Goal: Find contact information: Find contact information

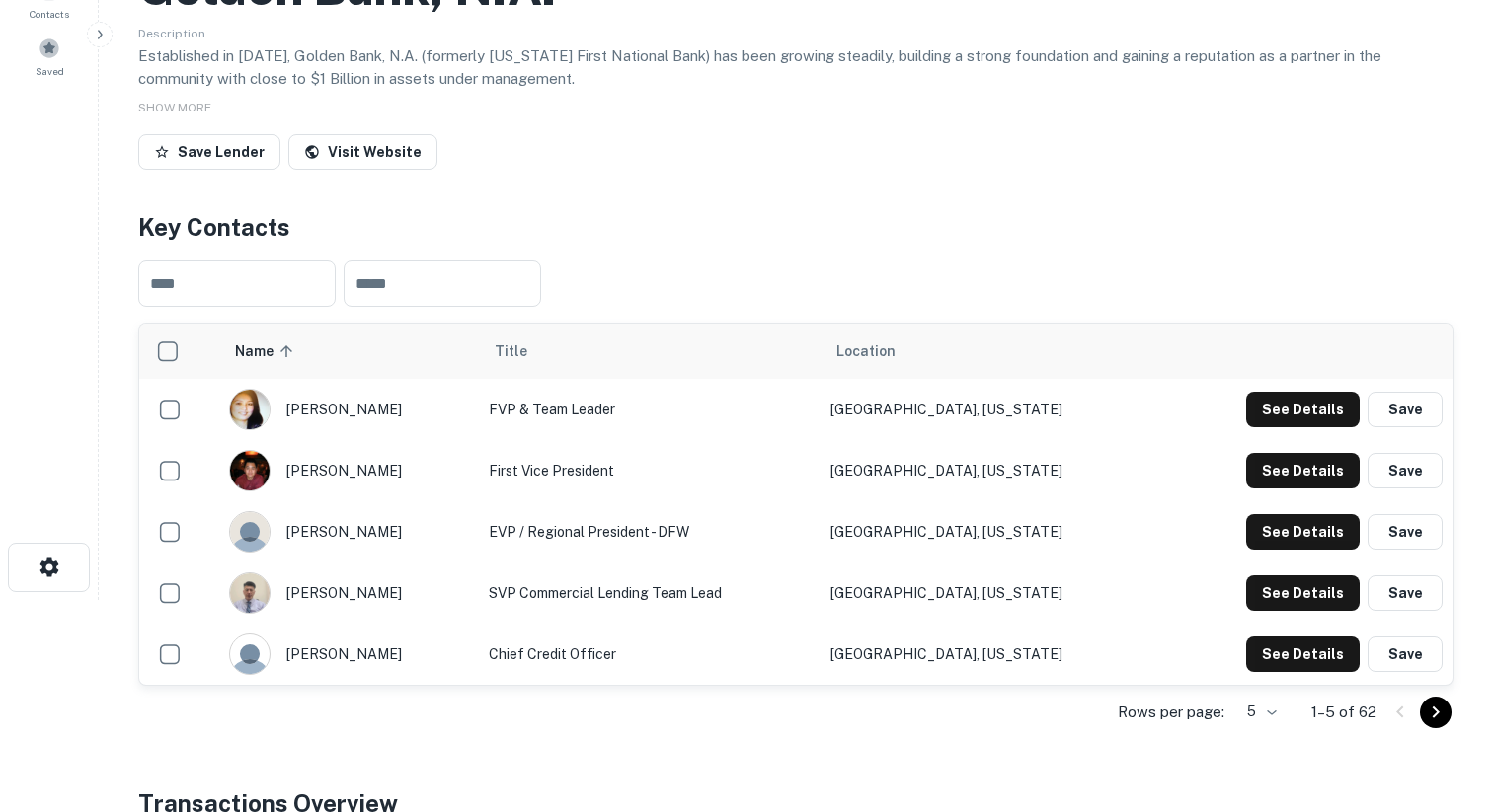
scroll to position [197, 0]
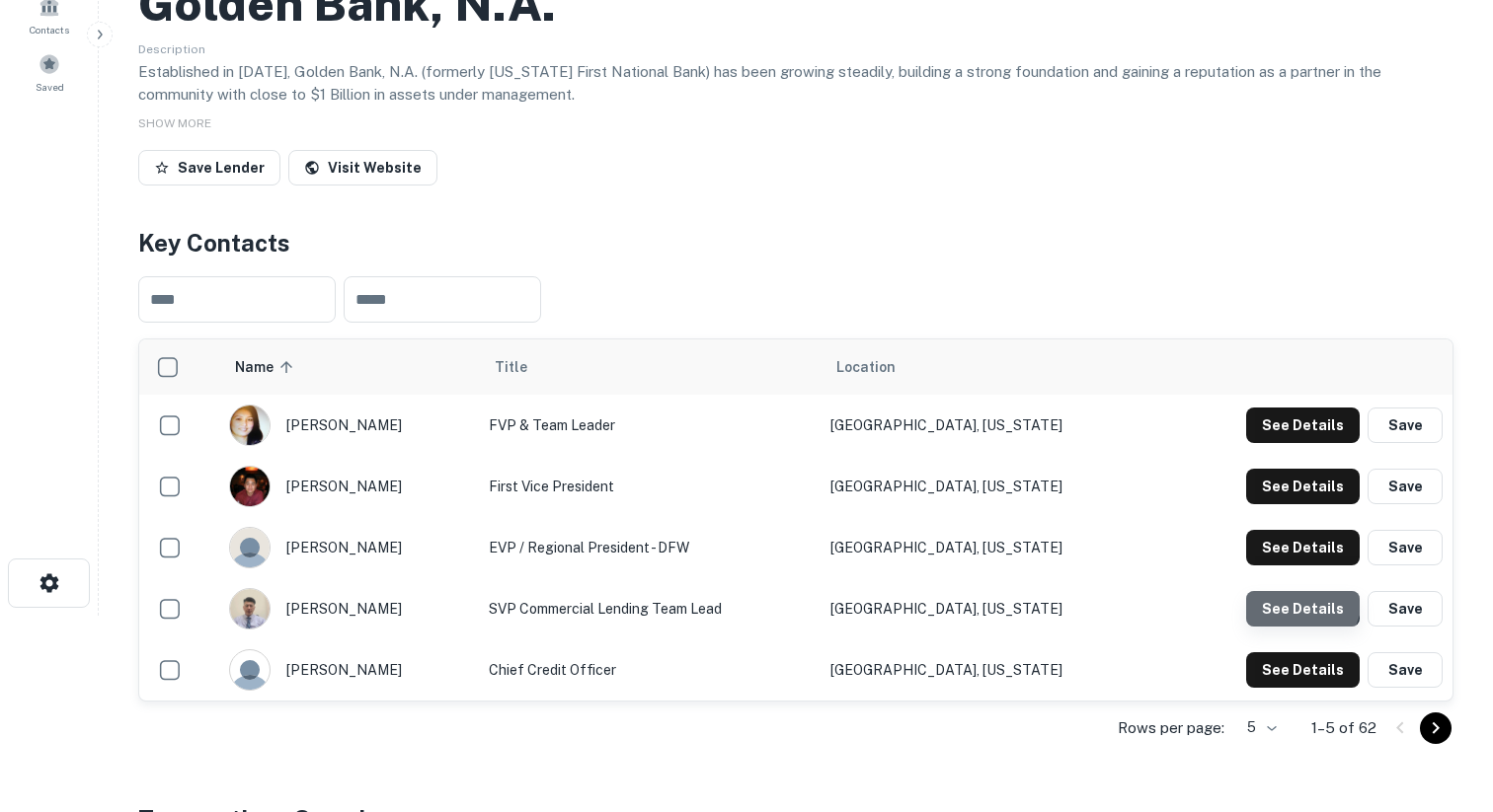
click at [1299, 443] on button "See Details" at bounding box center [1303, 425] width 114 height 36
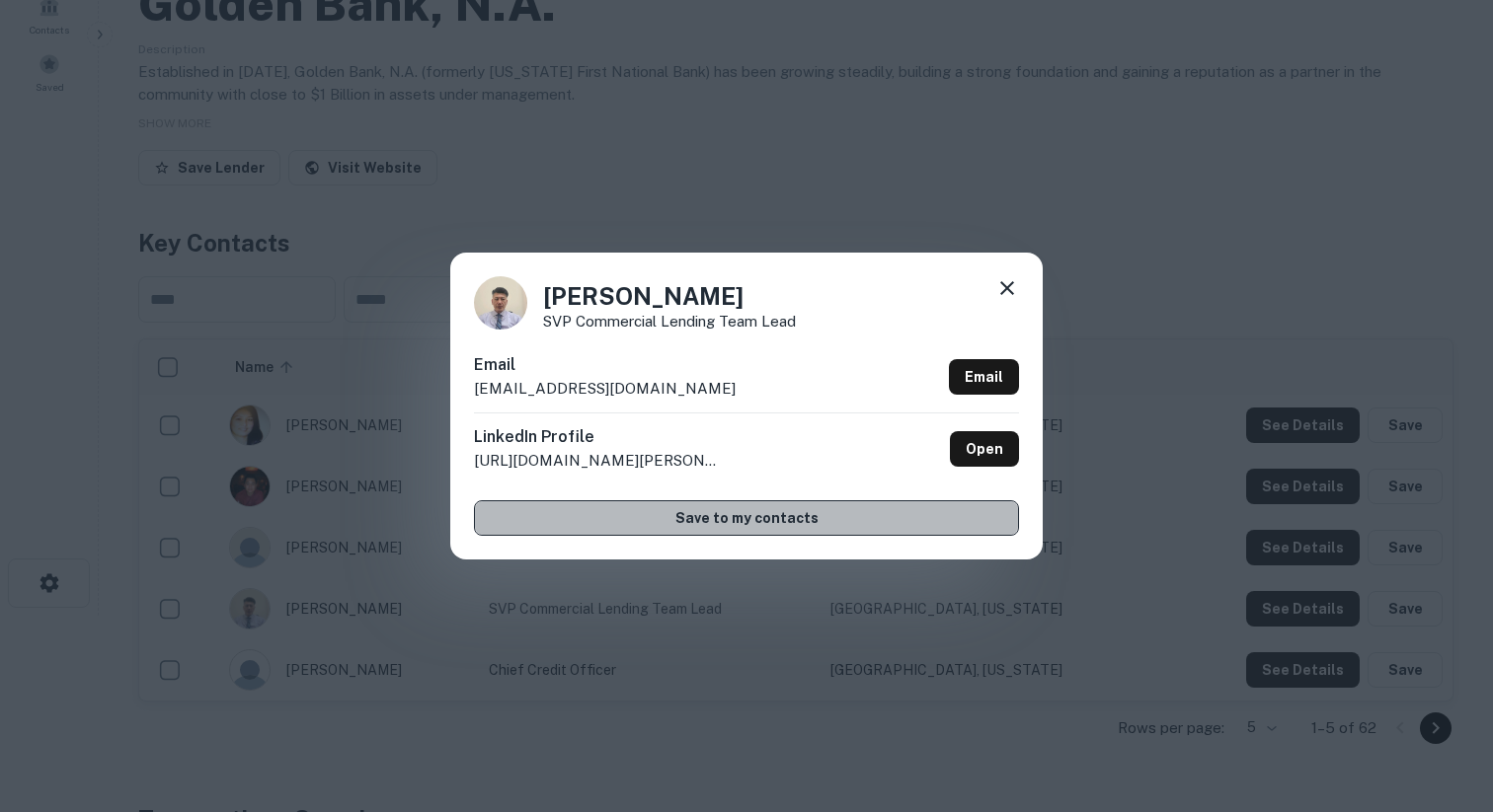
click at [782, 517] on button "Save to my contacts" at bounding box center [746, 518] width 545 height 36
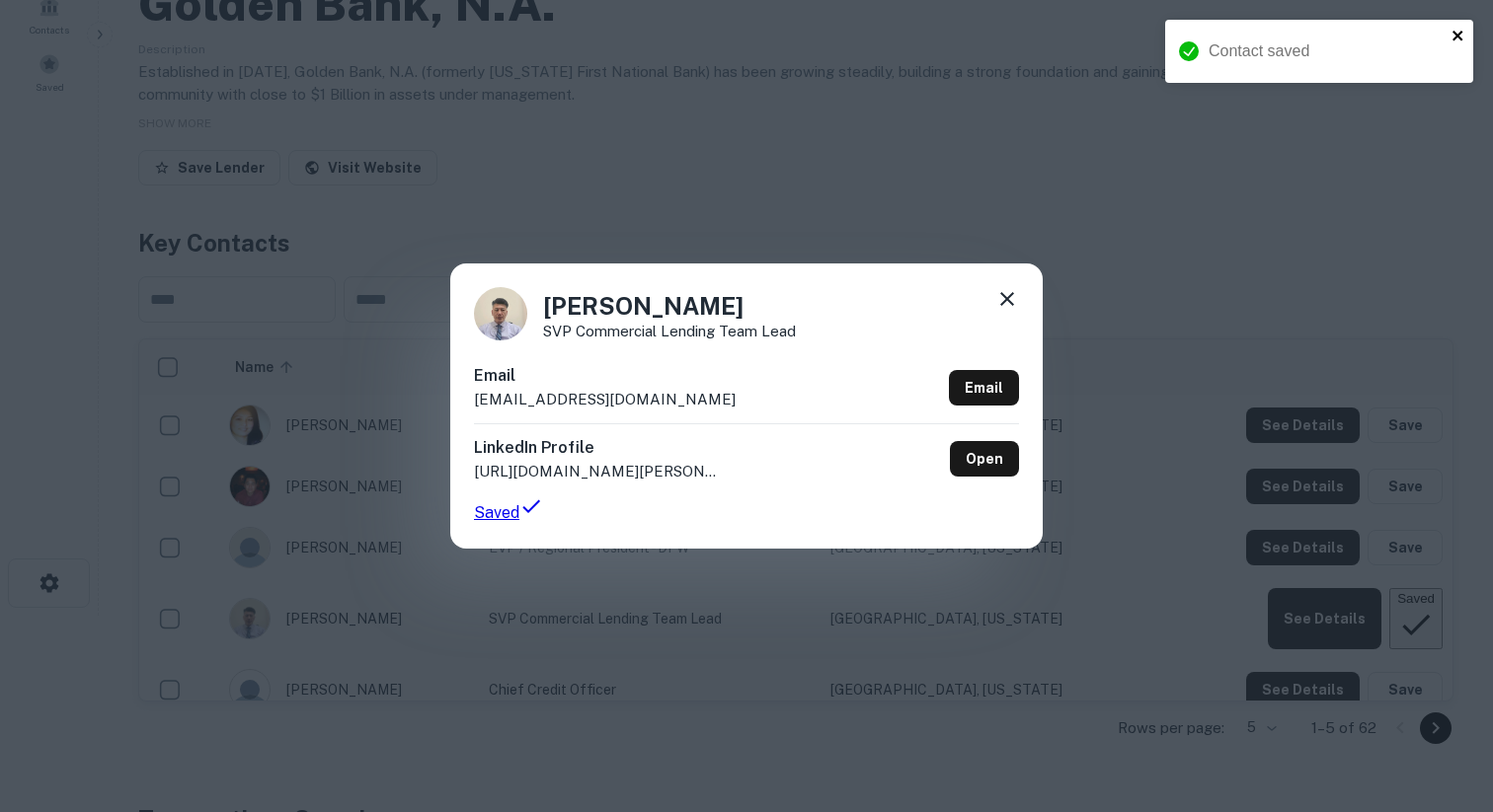
click at [1456, 38] on icon "close" at bounding box center [1458, 36] width 10 height 10
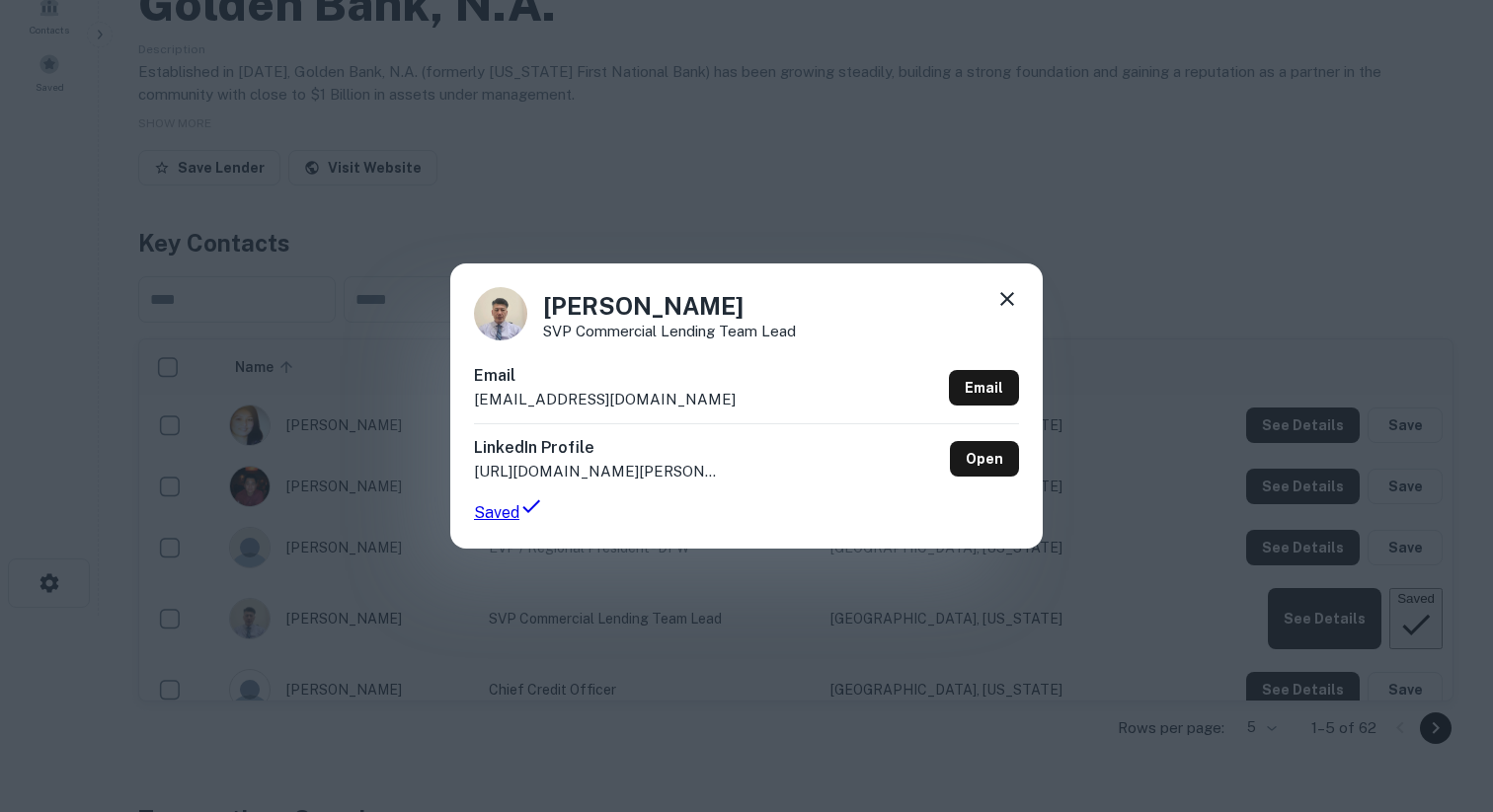
click at [1000, 288] on icon at bounding box center [1007, 300] width 24 height 24
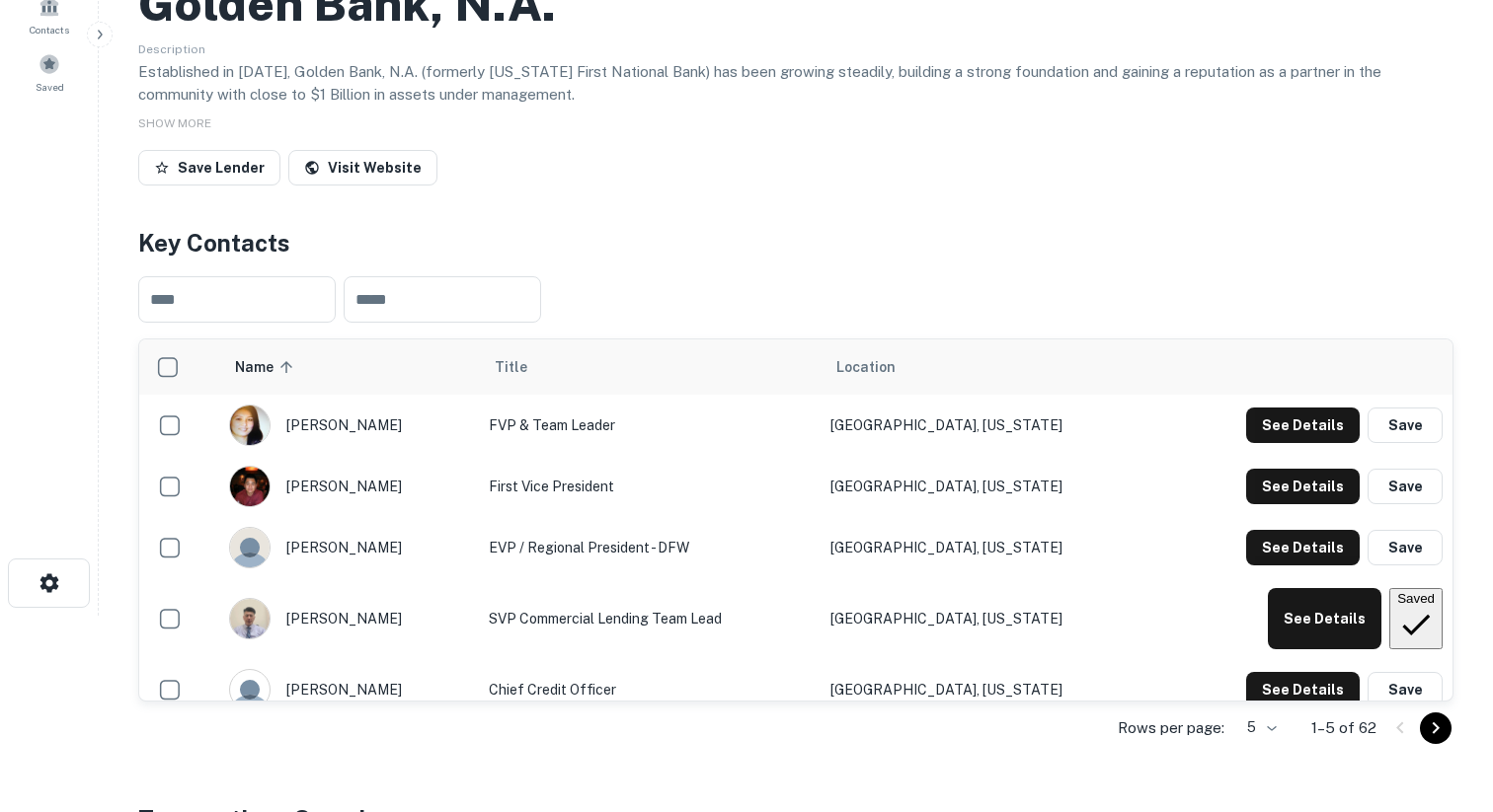
click at [322, 611] on div "[PERSON_NAME]" at bounding box center [349, 619] width 240 height 42
click at [265, 614] on img "scrollable content" at bounding box center [250, 619] width 40 height 40
click at [567, 614] on td "SVP Commercial Lending Team Lead" at bounding box center [650, 618] width 342 height 81
click at [931, 600] on td "[GEOGRAPHIC_DATA], [US_STATE]" at bounding box center [990, 618] width 340 height 81
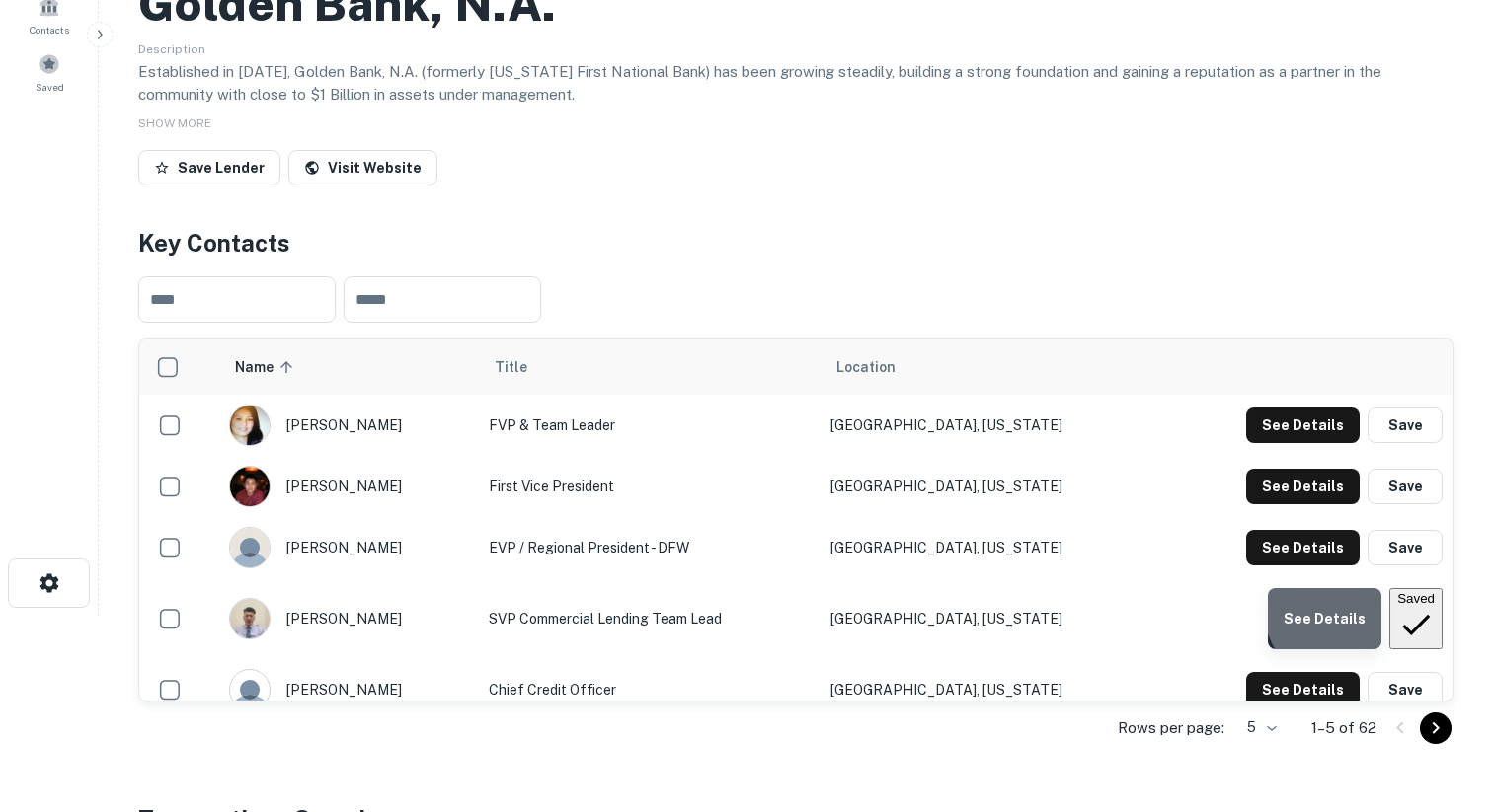
click at [1322, 443] on button "See Details" at bounding box center [1303, 425] width 114 height 36
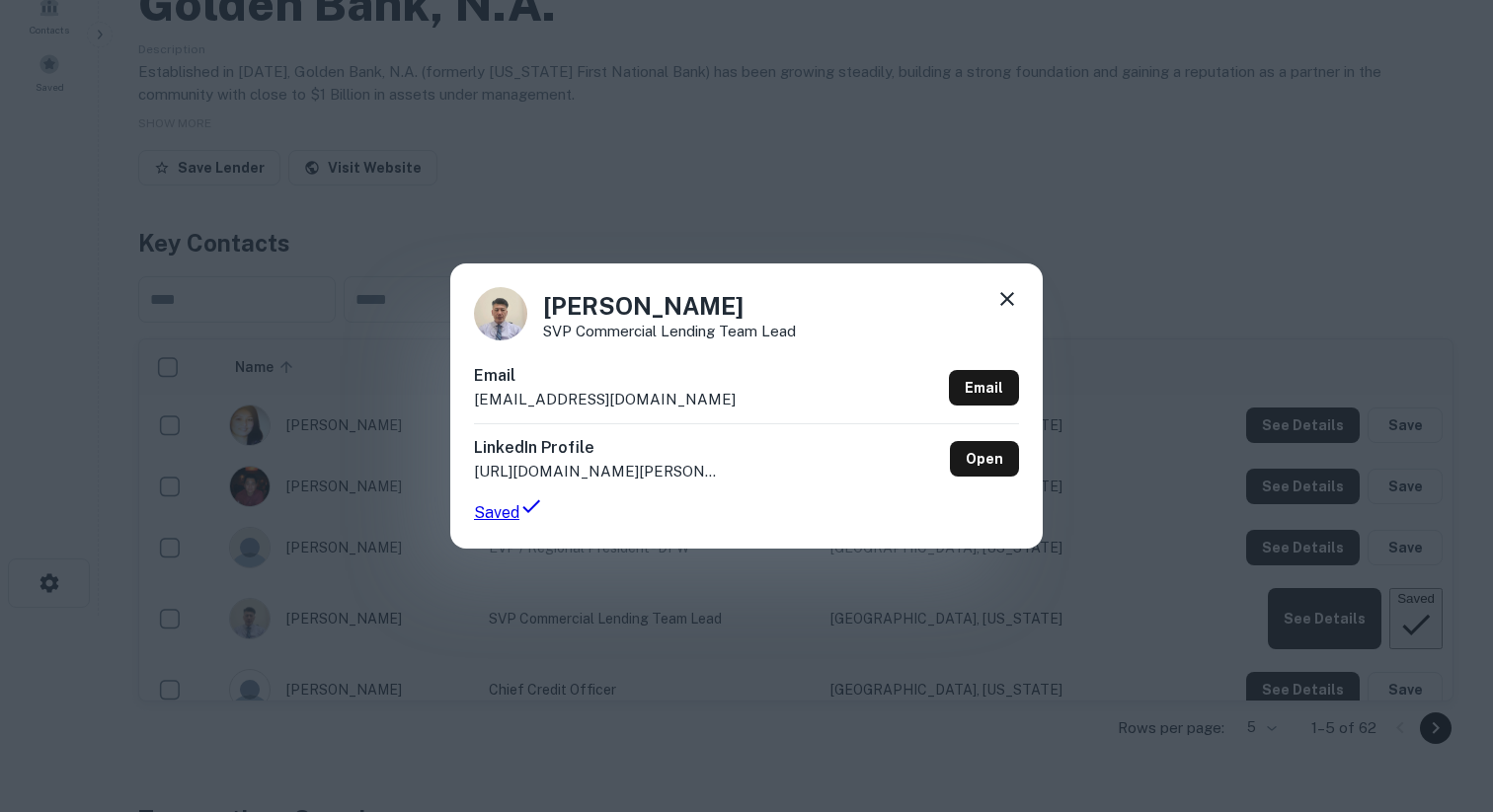
drag, startPoint x: 476, startPoint y: 391, endPoint x: 710, endPoint y: 392, distance: 234.0
click at [711, 391] on p "[EMAIL_ADDRESS][DOMAIN_NAME]" at bounding box center [605, 400] width 262 height 24
copy p "[EMAIL_ADDRESS][DOMAIN_NAME]"
